Goal: Information Seeking & Learning: Learn about a topic

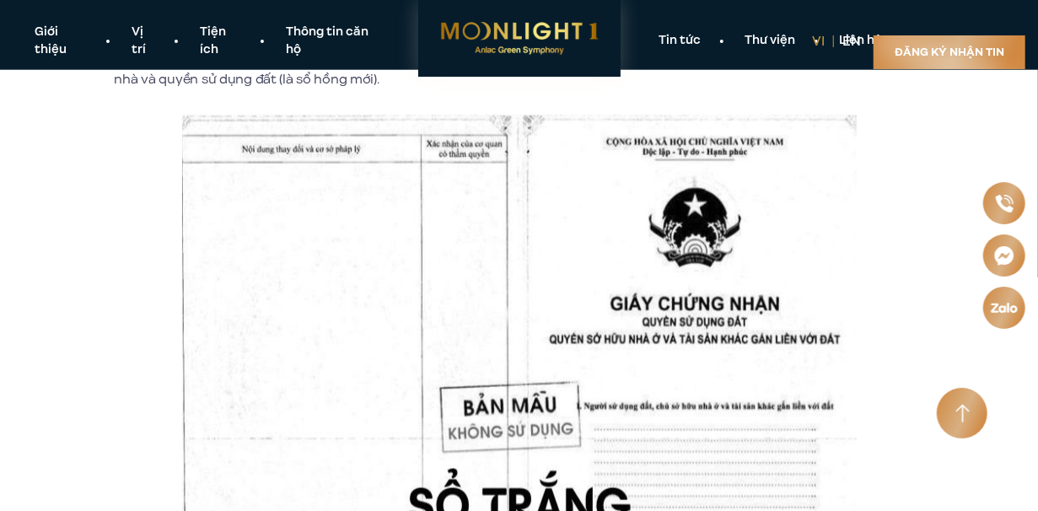
scroll to position [924, 0]
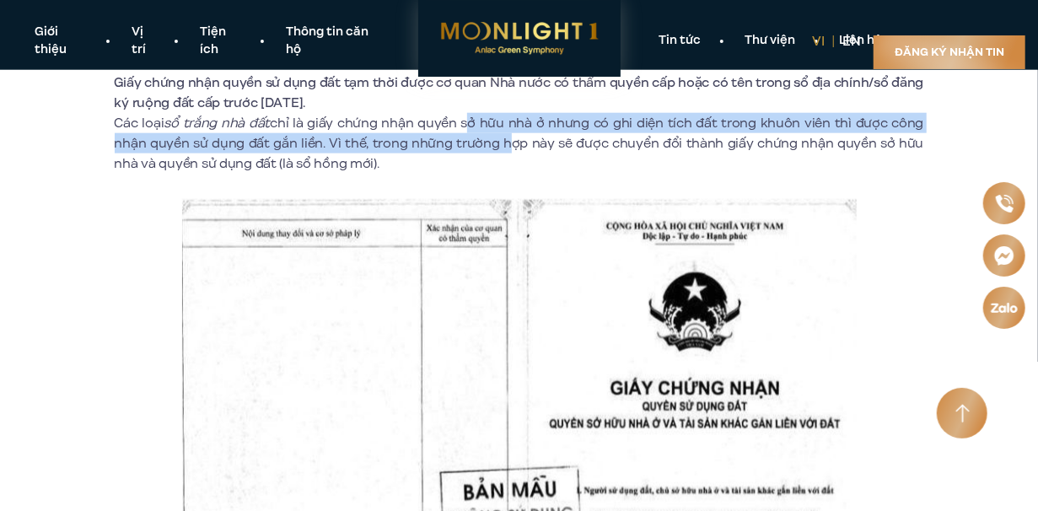
drag, startPoint x: 471, startPoint y: 124, endPoint x: 490, endPoint y: 153, distance: 34.6
click at [490, 153] on p "Các loại sổ trắng nhà đất chỉ là giấy chứng nhận quyền sở hữu nhà ở …" at bounding box center [519, 143] width 809 height 61
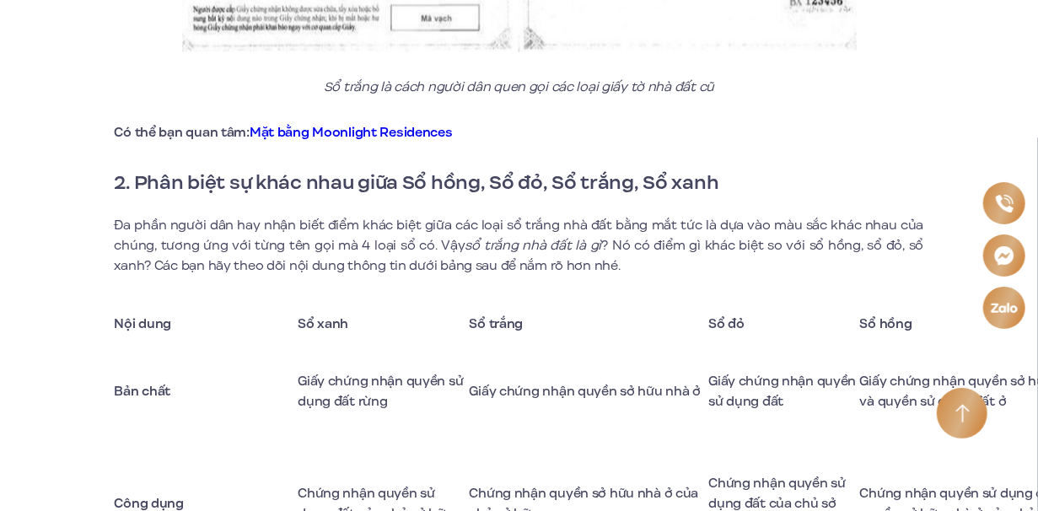
scroll to position [1683, 0]
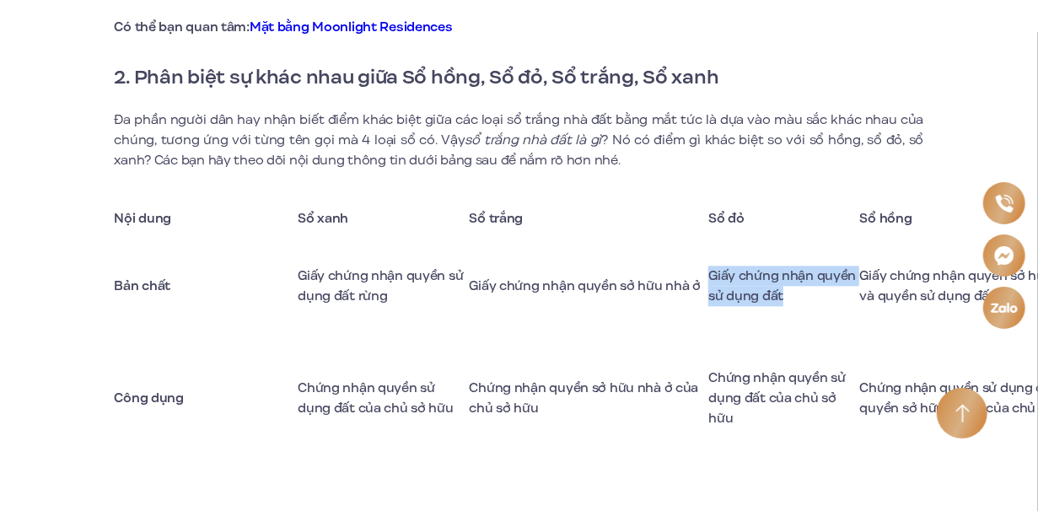
drag, startPoint x: 512, startPoint y: 316, endPoint x: 780, endPoint y: 315, distance: 268.2
click at [780, 315] on tr "Bản chất Giấy chứng nhận quyền sử dụng đất rừng Giấy chứng nhận quyền sở hữu nh…" at bounding box center [607, 286] width 985 height 90
click at [780, 315] on td "Giấy chứng nhận quyền sử dụng đất" at bounding box center [783, 286] width 151 height 90
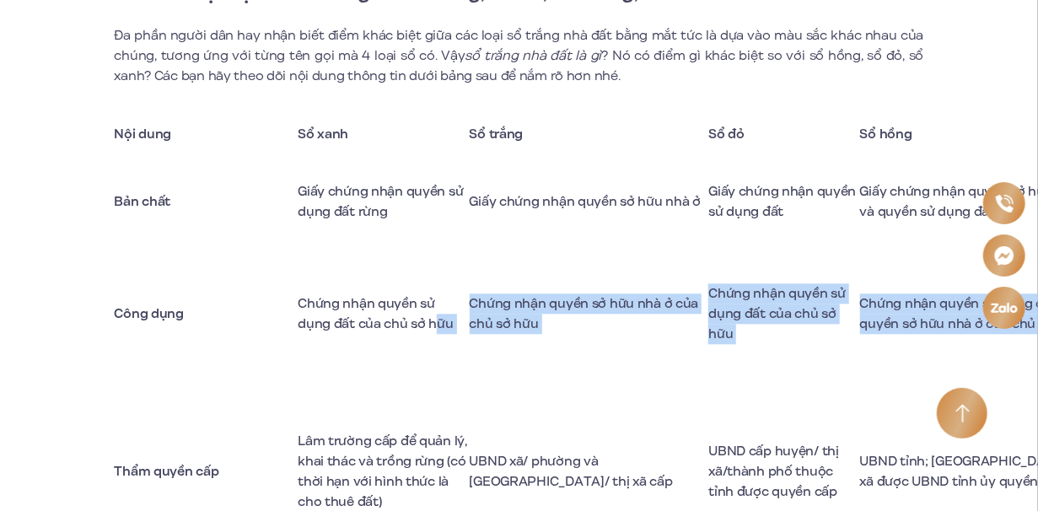
drag, startPoint x: 371, startPoint y: 414, endPoint x: 1023, endPoint y: 397, distance: 652.0
click at [1023, 381] on tr "Công dụng Chứng nhận quyền sử dụng đất của chủ sở hữu Chứng nhận quyền sở hữu n…" at bounding box center [607, 313] width 985 height 135
click at [686, 321] on td "Chứng nhận quyền sở hữu nhà ở của chủ sở hữu" at bounding box center [589, 313] width 239 height 135
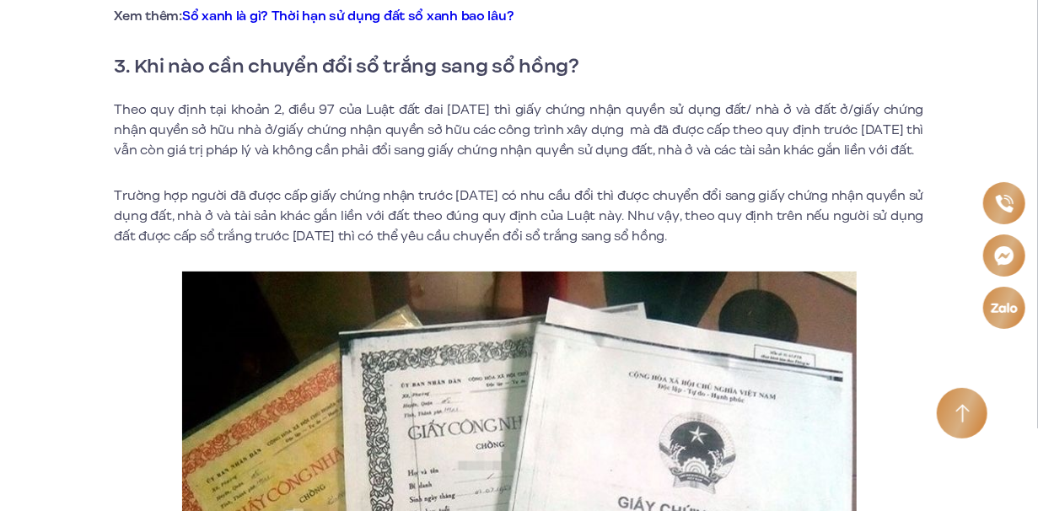
scroll to position [3164, 0]
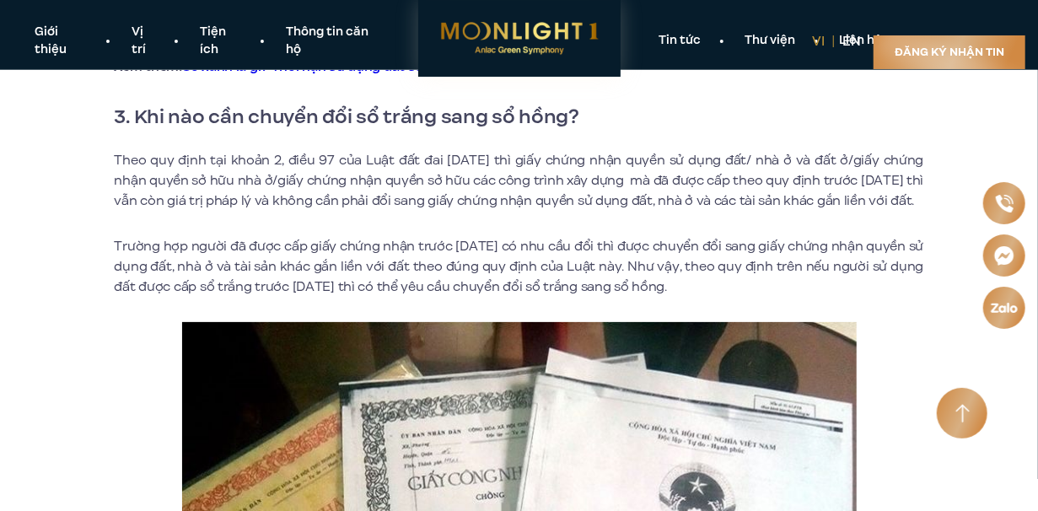
drag, startPoint x: 592, startPoint y: 134, endPoint x: 609, endPoint y: 247, distance: 114.2
click at [609, 247] on div "Sổ trắng là một trong các loại sổ nhà đất rất thường gặp trong quá trình giao d…" at bounding box center [519, 263] width 809 height 5726
drag, startPoint x: 142, startPoint y: 112, endPoint x: 788, endPoint y: 309, distance: 675.1
click at [788, 309] on div "Sổ trắng là một trong các loại sổ nhà đất rất thường gặp trong quá trình giao d…" at bounding box center [519, 263] width 809 height 5726
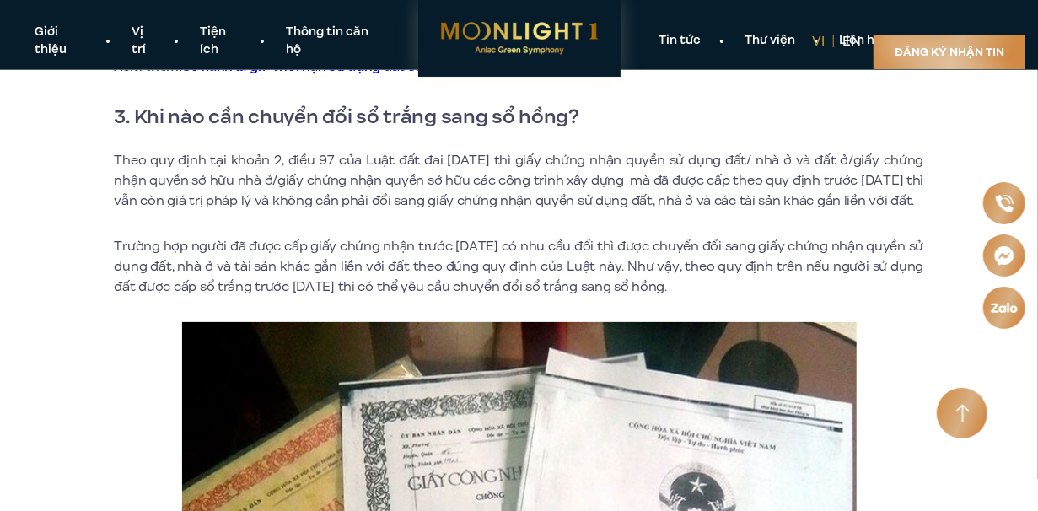
click at [788, 297] on p "Trường hợp người đã được cấp giấy chứng nhận trước [DATE] có nhu cầu đổi thì đư…" at bounding box center [519, 266] width 809 height 61
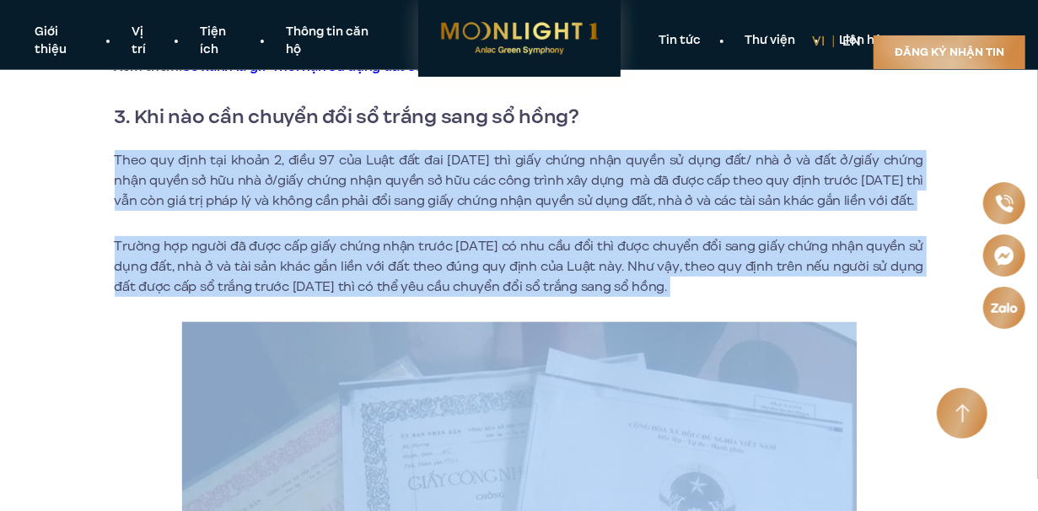
drag, startPoint x: 788, startPoint y: 309, endPoint x: 117, endPoint y: 163, distance: 686.1
click at [117, 163] on div "Sổ trắng là một trong các loại sổ nhà đất rất thường gặp trong quá trình giao d…" at bounding box center [519, 263] width 809 height 5726
click at [117, 163] on p "Theo quy định tại khoản 2, điều 97 của Luật đất đai [DATE] thì giấy chứng nhận …" at bounding box center [519, 180] width 809 height 61
drag, startPoint x: 114, startPoint y: 162, endPoint x: 789, endPoint y: 326, distance: 695.2
click at [789, 326] on div "Sổ trắng là một trong các loại sổ nhà đất rất thường gặp trong quá trình giao d…" at bounding box center [519, 263] width 809 height 5726
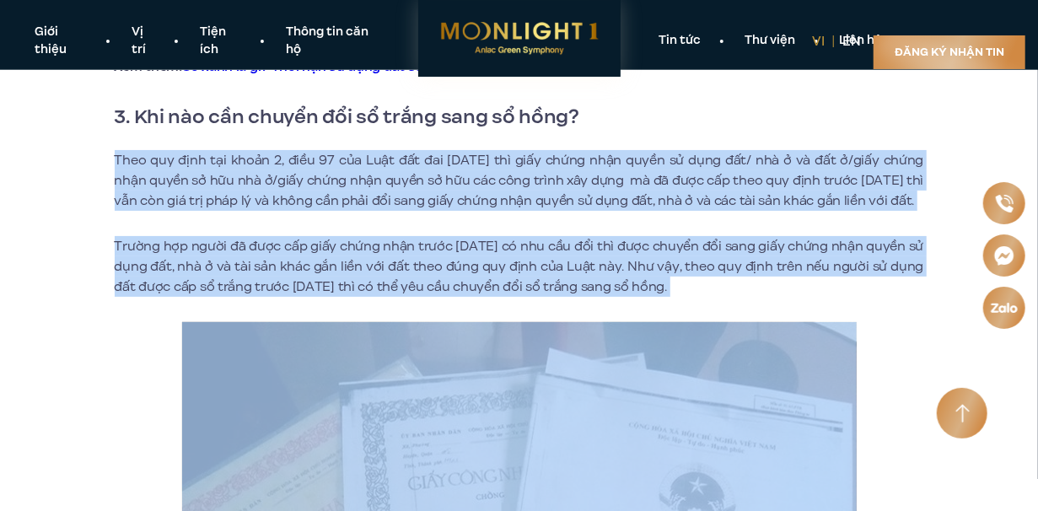
click at [791, 297] on p "Trường hợp người đã được cấp giấy chứng nhận trước [DATE] có nhu cầu đổi thì đư…" at bounding box center [519, 266] width 809 height 61
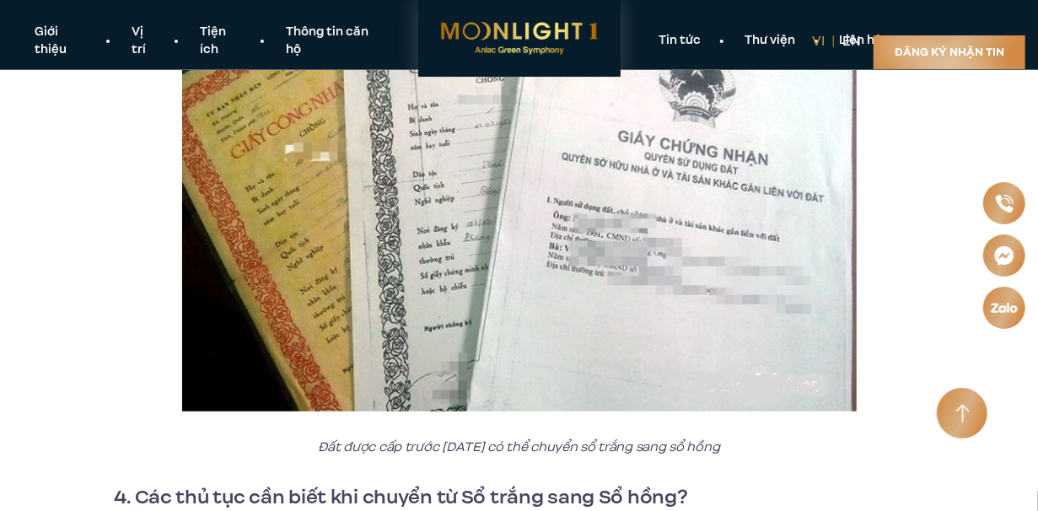
scroll to position [3248, 0]
